Goal: Navigation & Orientation: Understand site structure

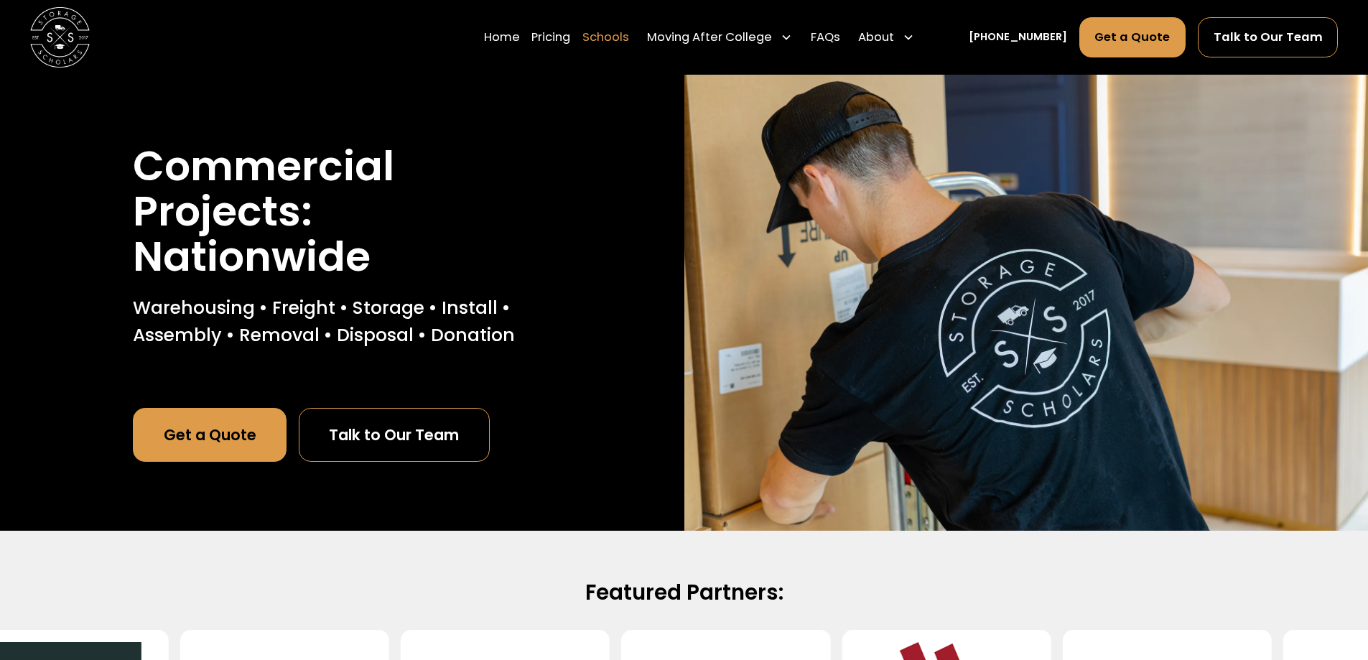
click at [626, 44] on link "Schools" at bounding box center [605, 38] width 47 height 42
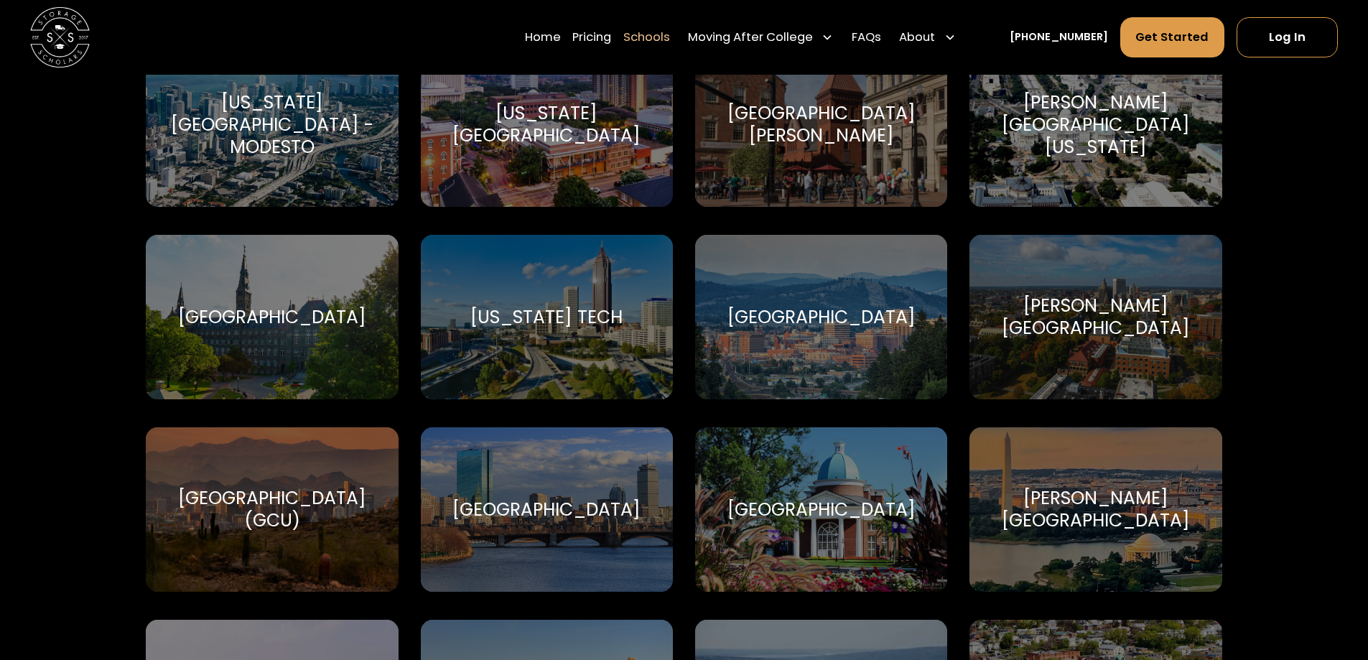
scroll to position [2872, 0]
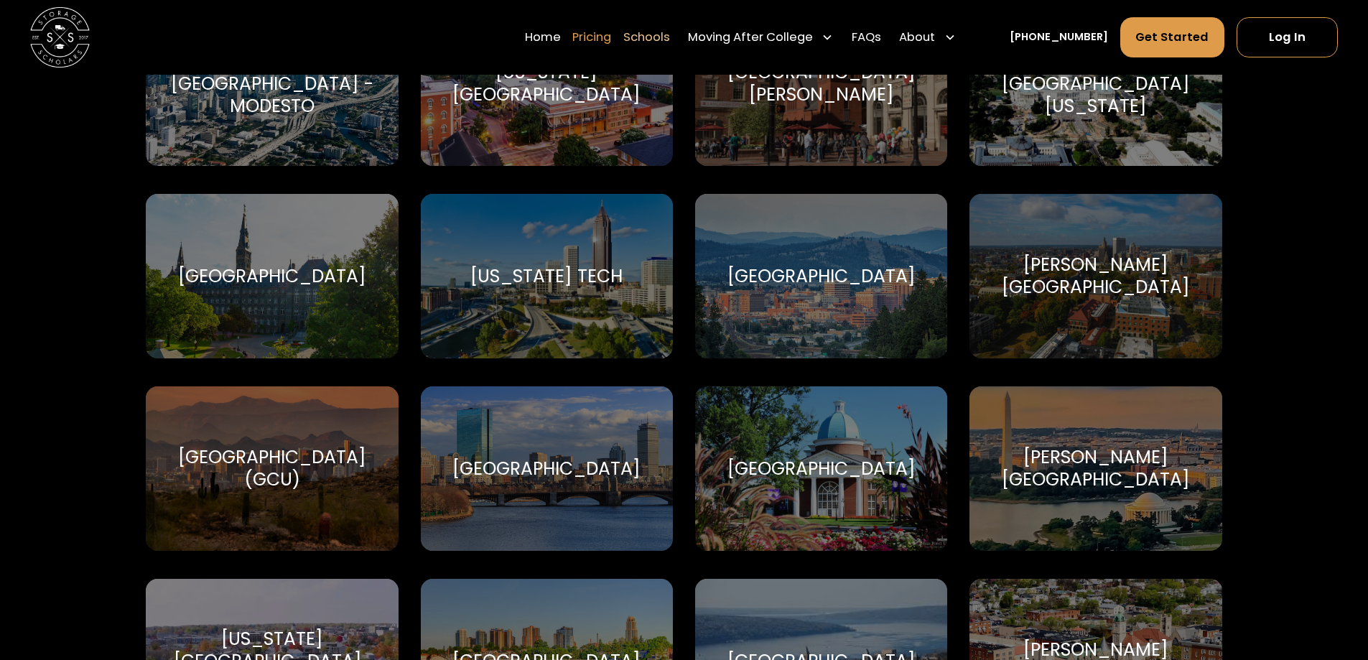
click at [611, 36] on link "Pricing" at bounding box center [591, 38] width 39 height 42
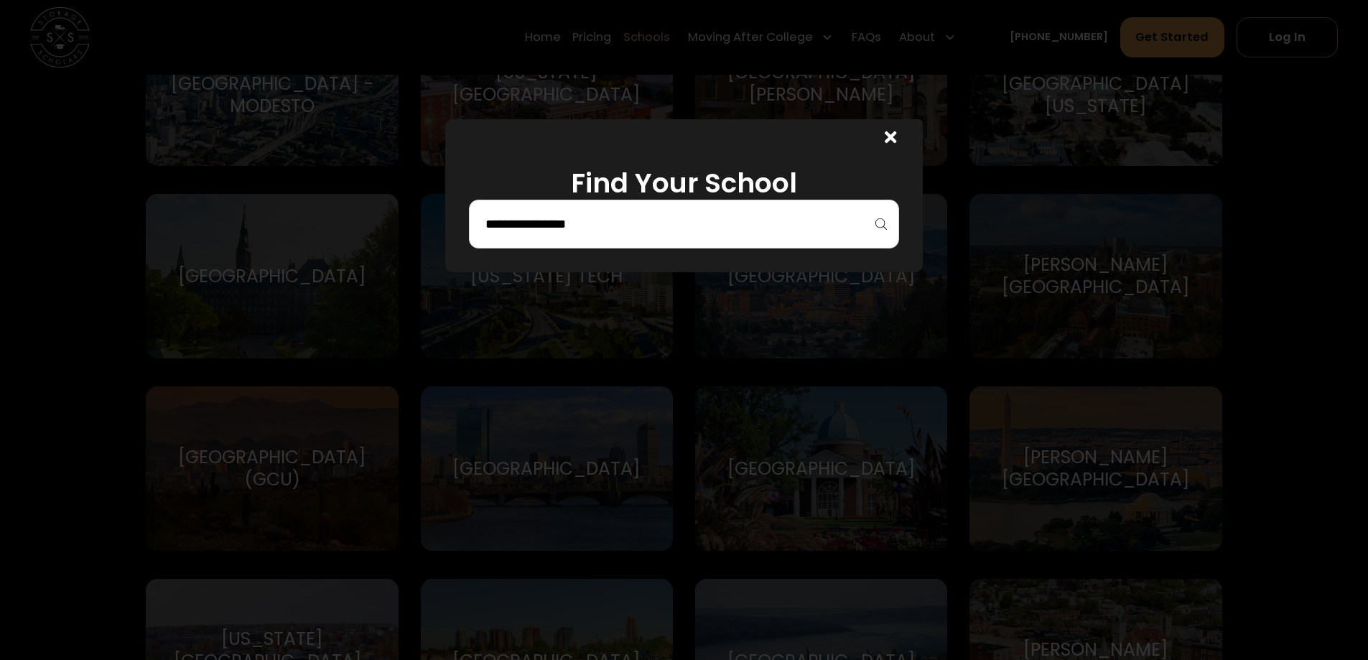
click at [897, 129] on icon at bounding box center [891, 137] width 12 height 17
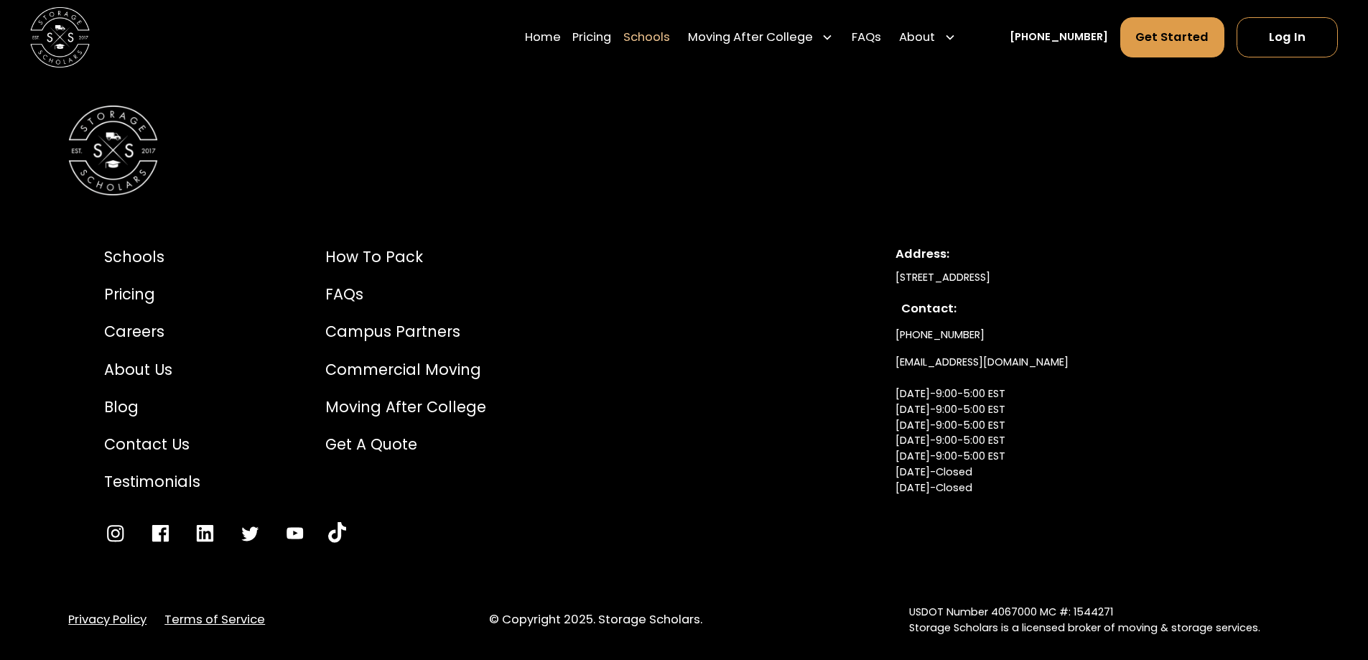
scroll to position [10017, 0]
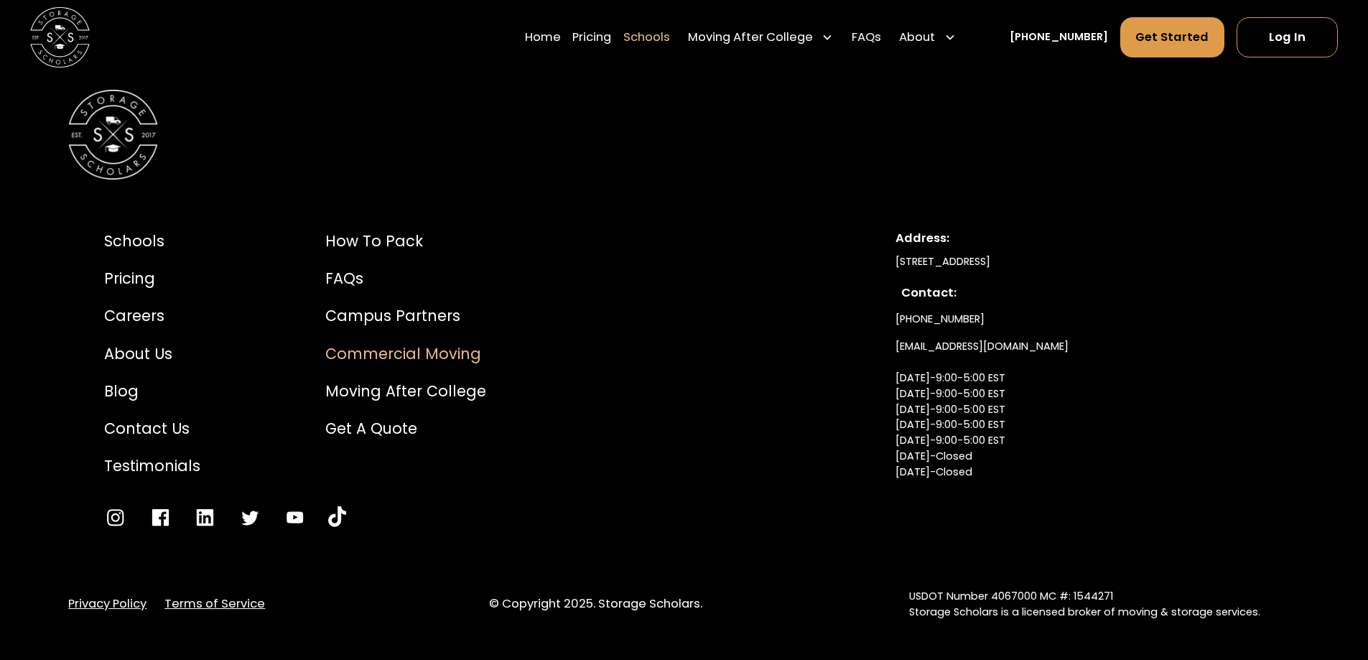
click at [363, 343] on div "Commercial Moving" at bounding box center [405, 354] width 161 height 22
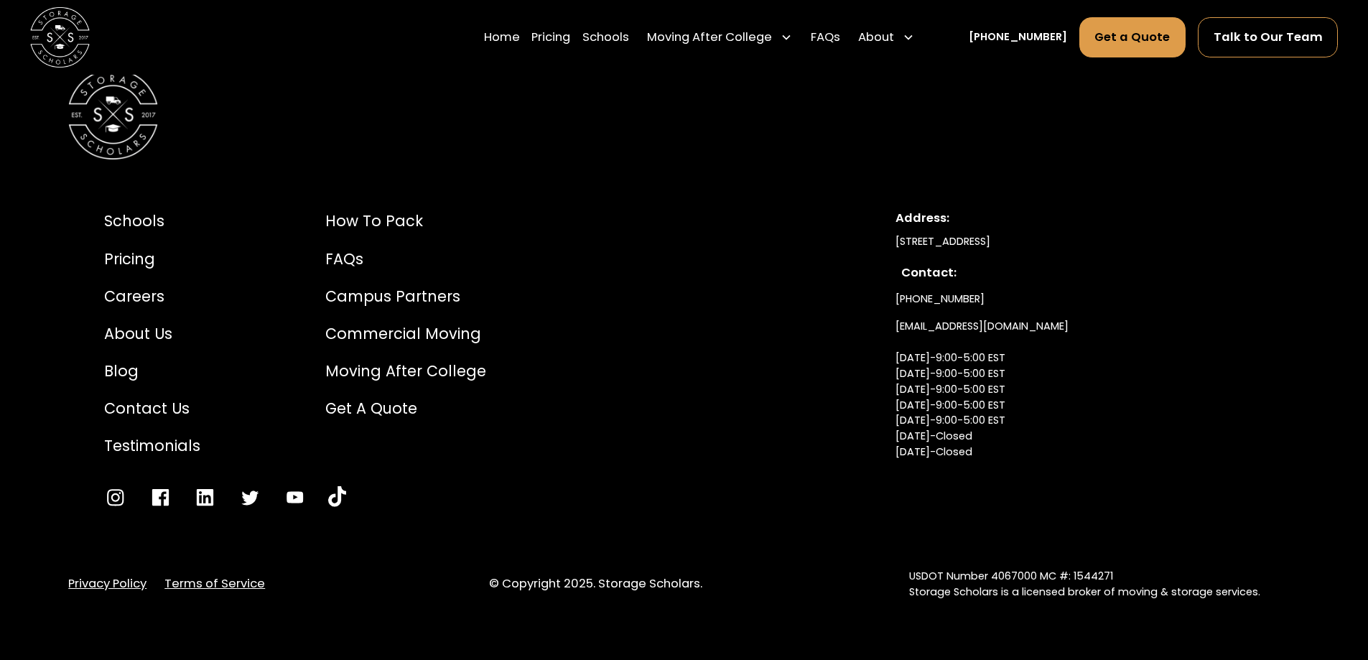
scroll to position [3703, 0]
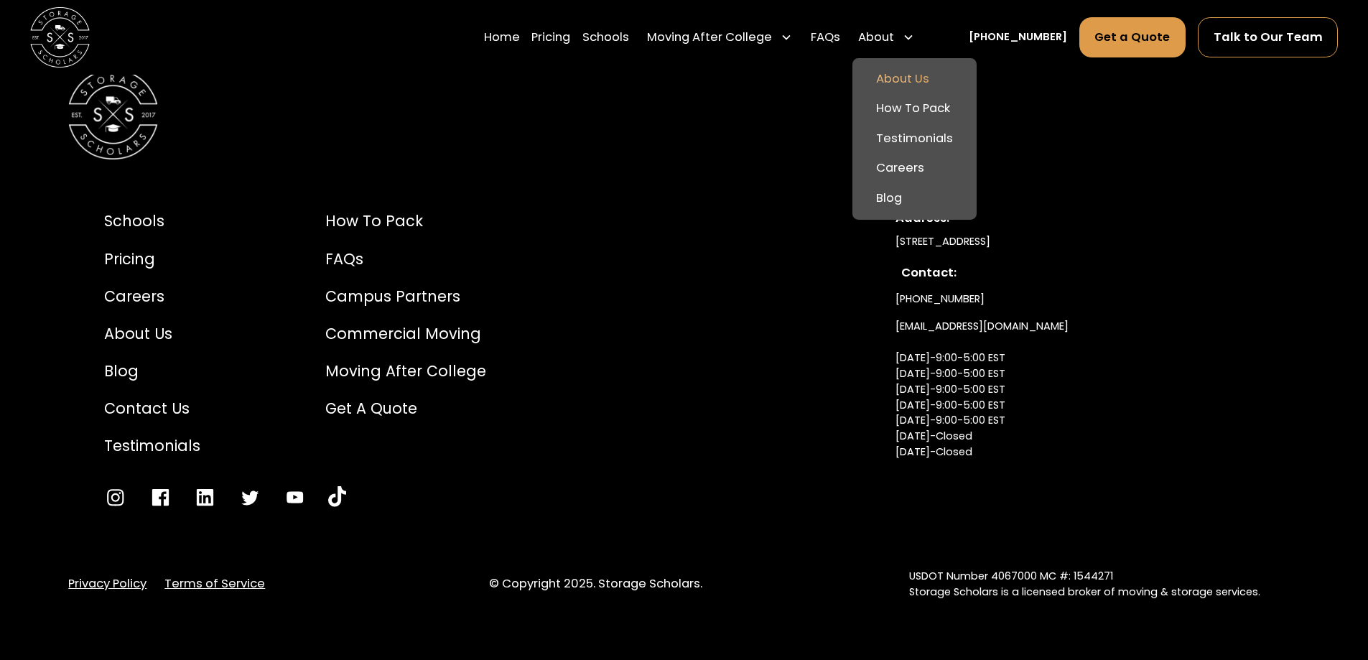
click at [919, 69] on link "About Us" at bounding box center [914, 79] width 113 height 30
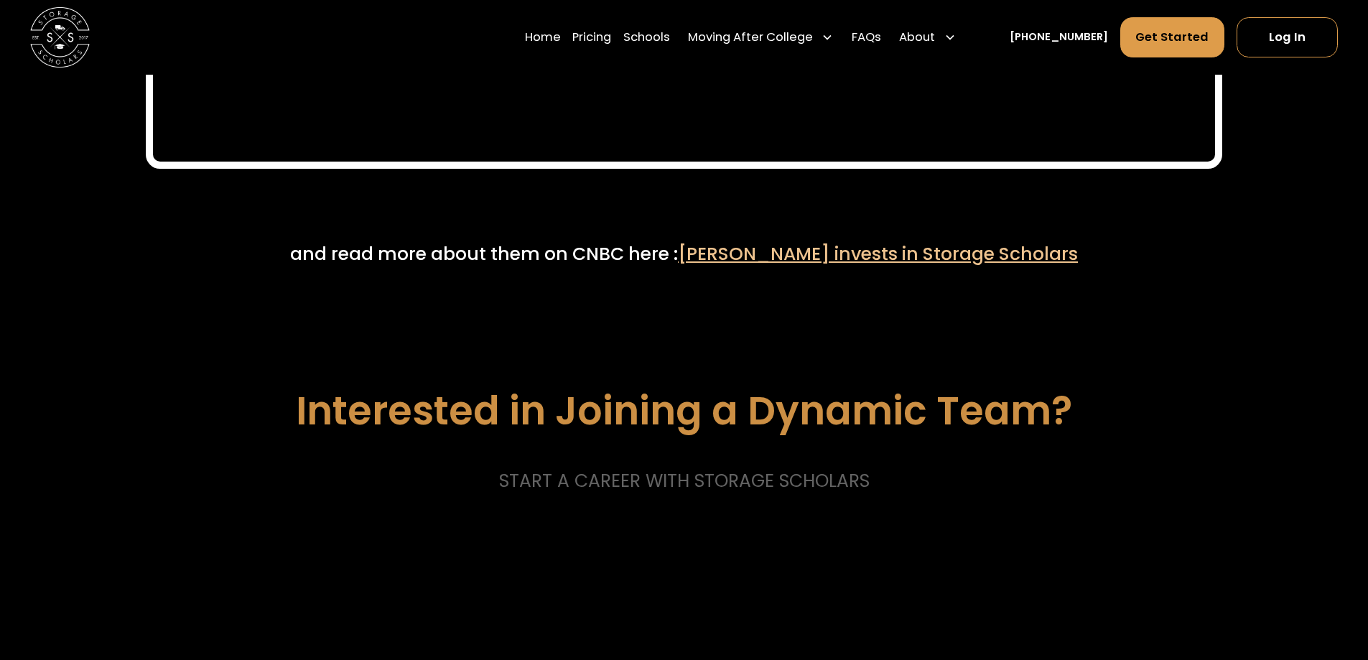
scroll to position [7468, 0]
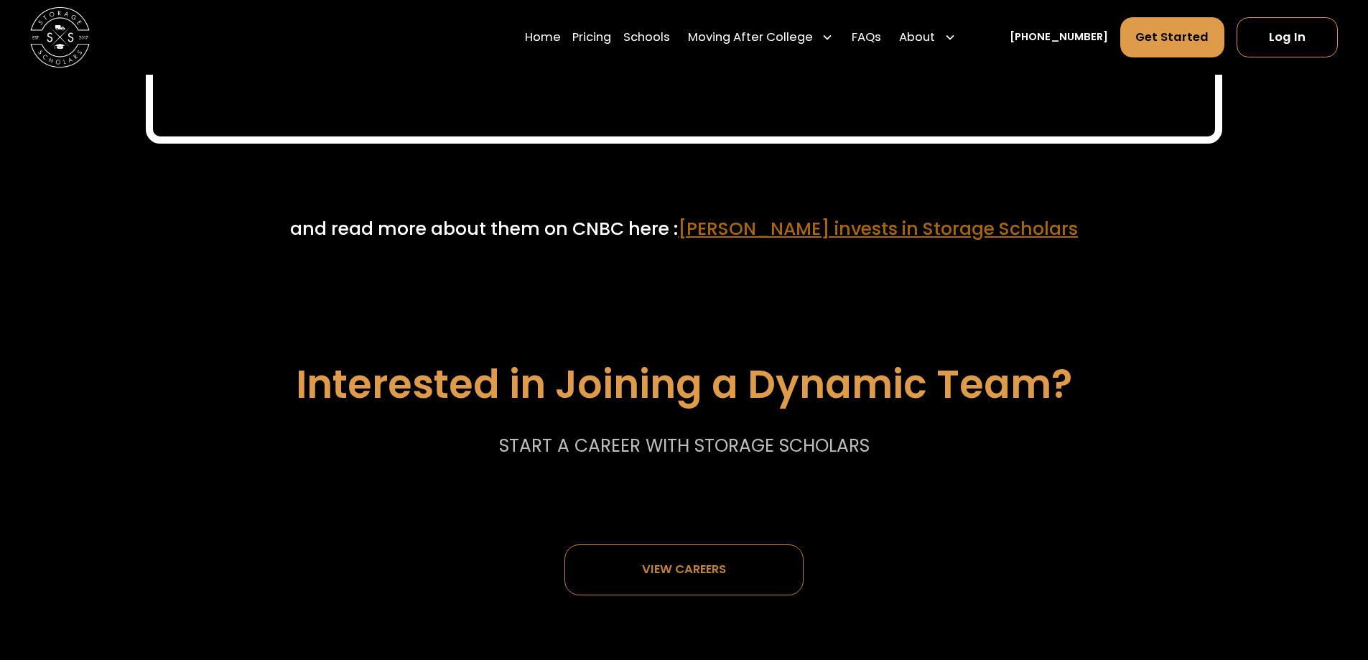
click at [826, 232] on span "Mark Cuban invests in Storage Scholars" at bounding box center [878, 228] width 400 height 25
